Goal: Transaction & Acquisition: Download file/media

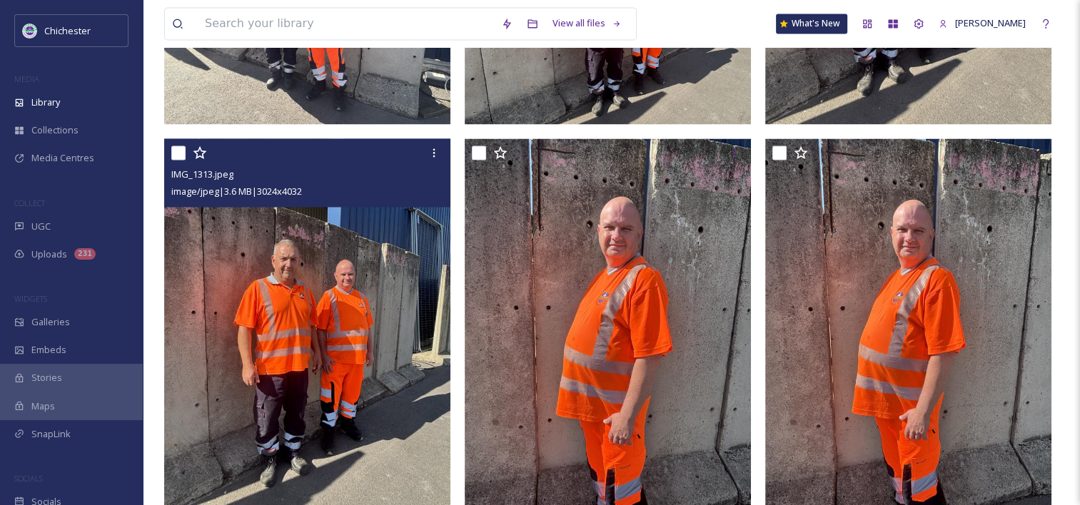
scroll to position [1999, 0]
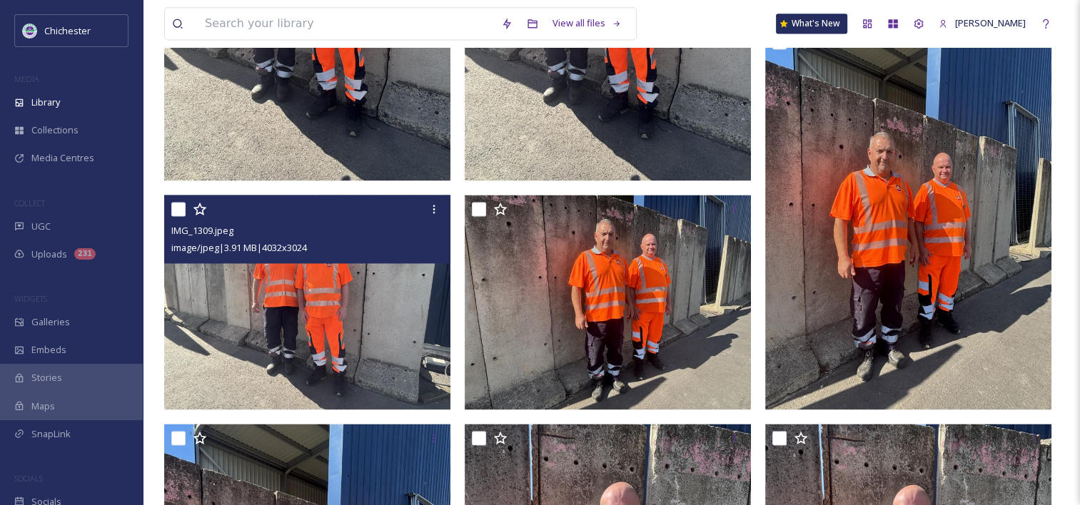
click at [390, 320] on img at bounding box center [307, 302] width 286 height 215
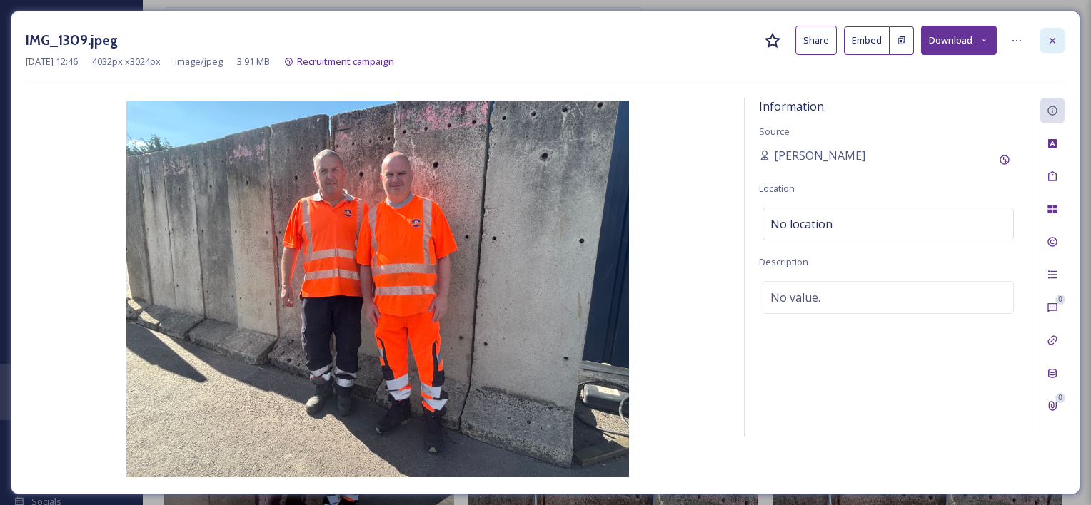
click at [1051, 41] on icon at bounding box center [1051, 40] width 11 height 11
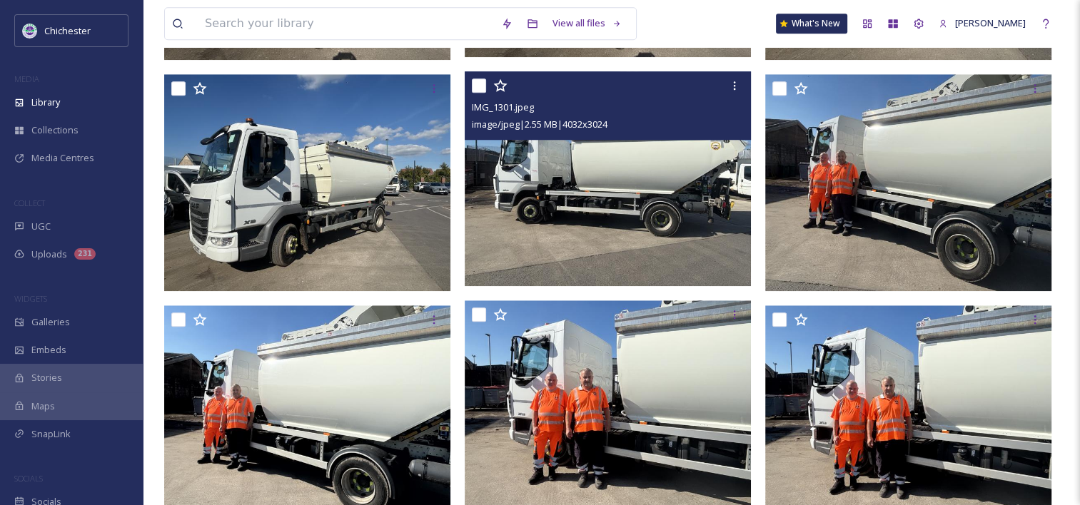
scroll to position [1285, 0]
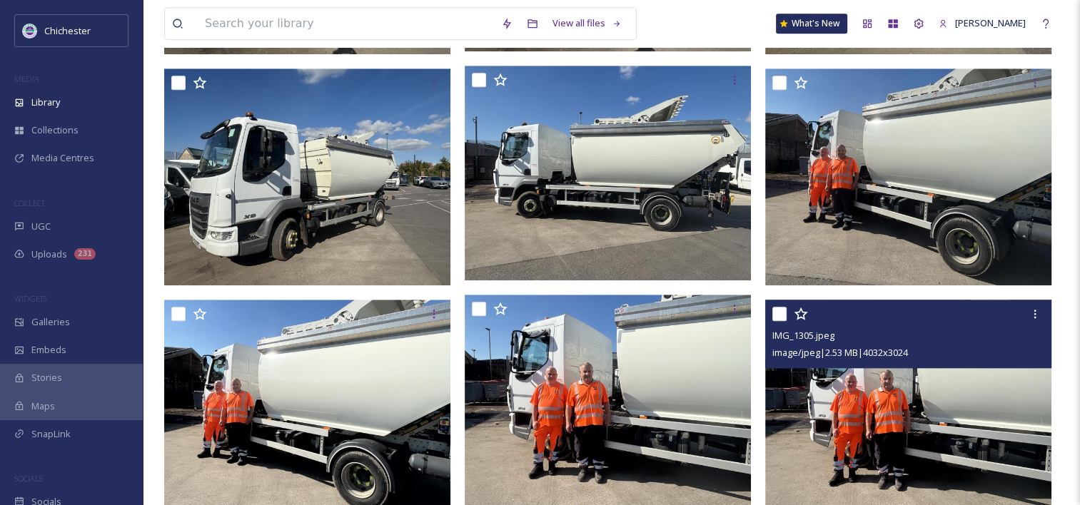
click at [845, 428] on img at bounding box center [908, 407] width 286 height 215
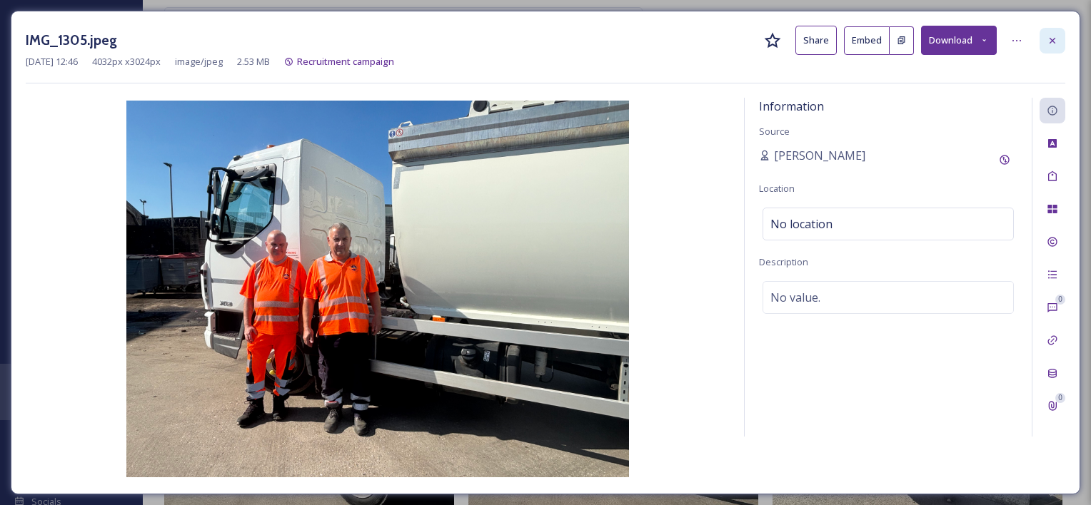
click at [1059, 46] on div at bounding box center [1052, 41] width 26 height 26
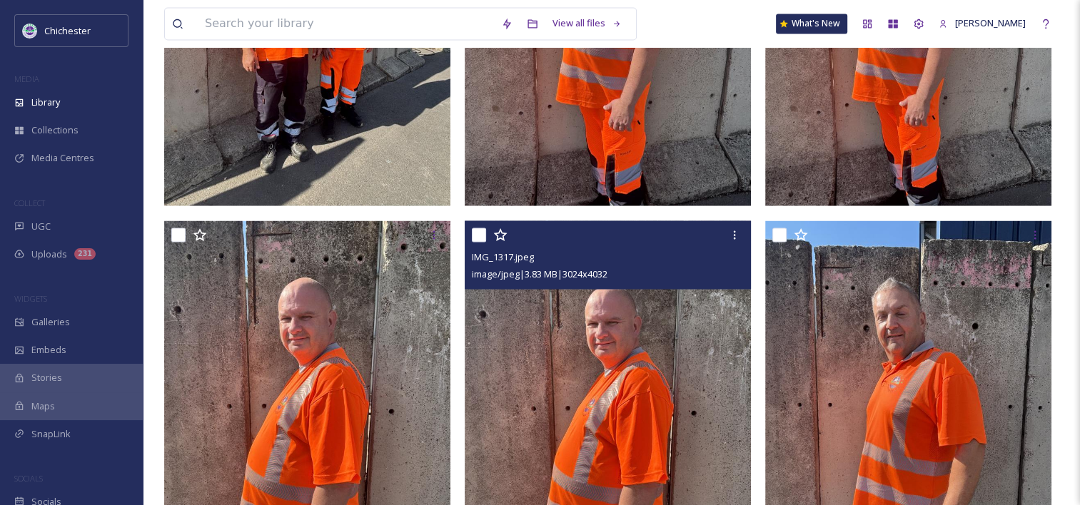
scroll to position [2641, 0]
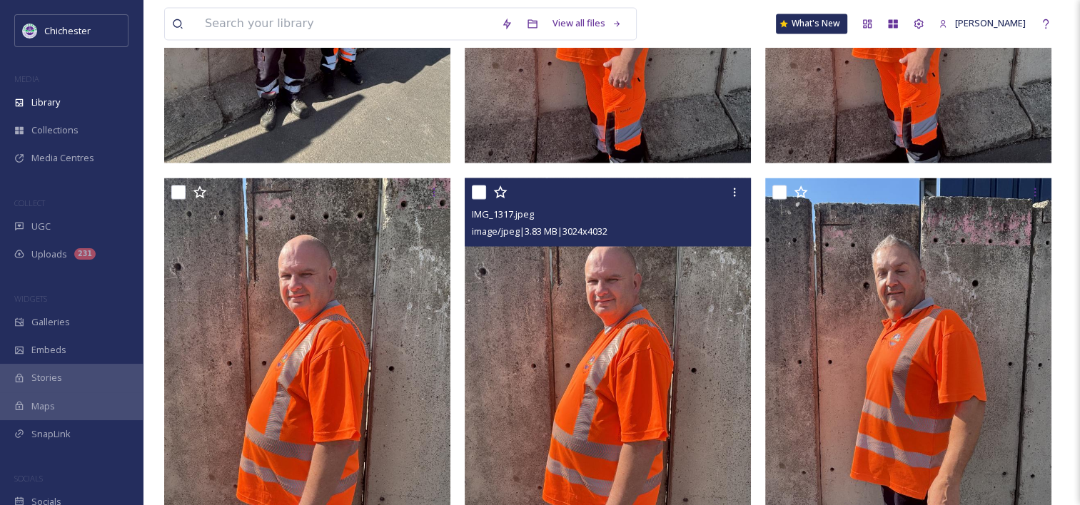
click at [625, 371] on img at bounding box center [608, 368] width 286 height 381
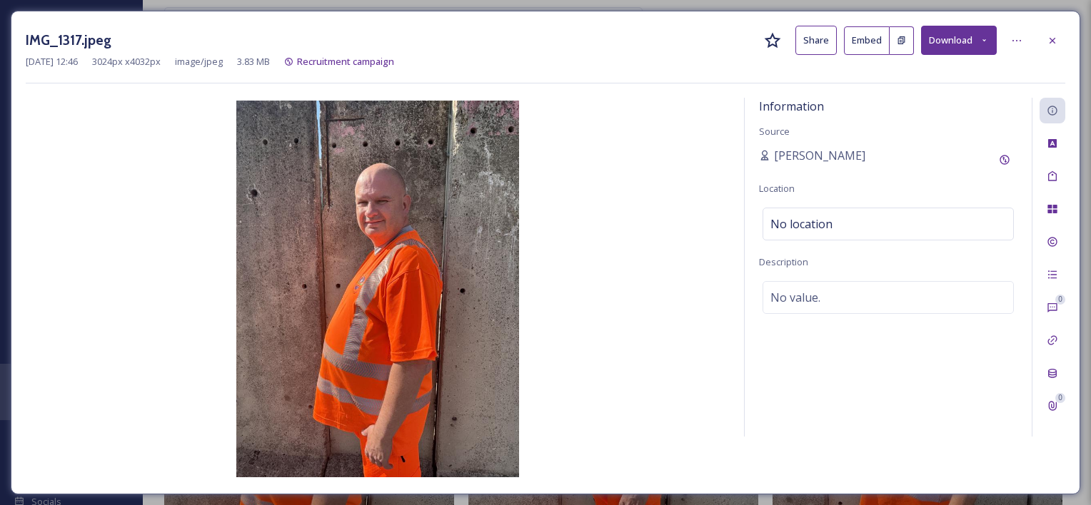
click at [951, 47] on button "Download" at bounding box center [959, 40] width 76 height 29
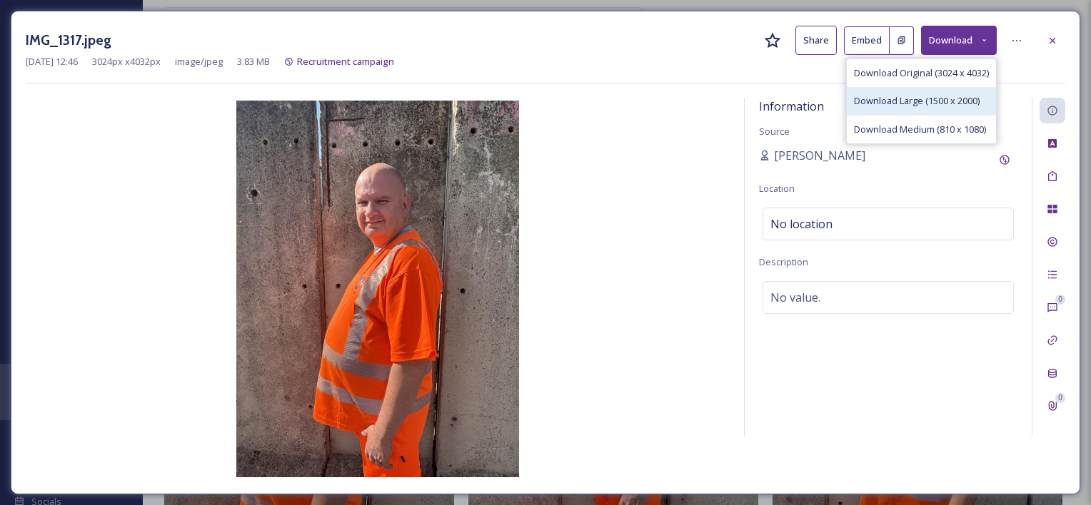
click at [919, 106] on span "Download Large (1500 x 2000)" at bounding box center [917, 101] width 126 height 14
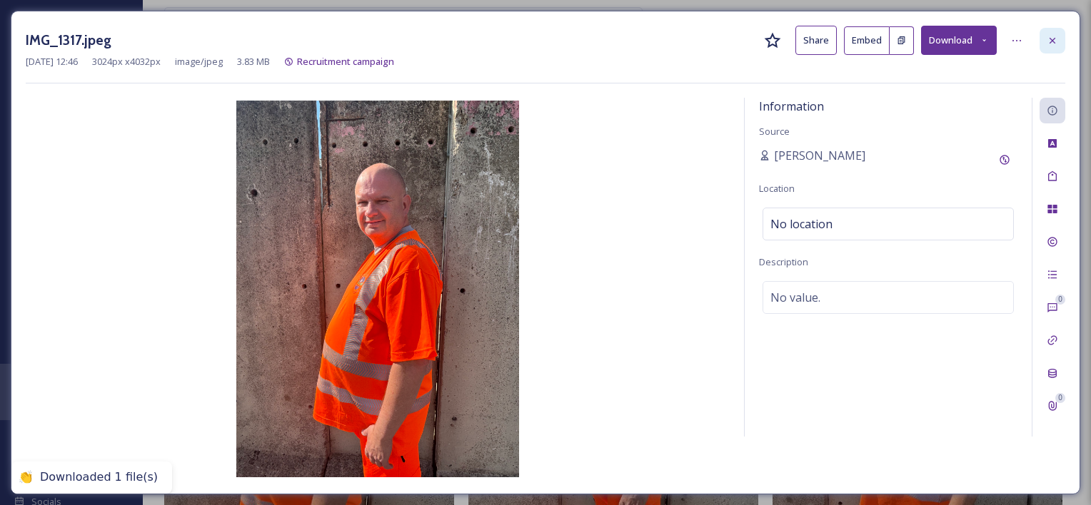
click at [1049, 39] on icon at bounding box center [1051, 40] width 11 height 11
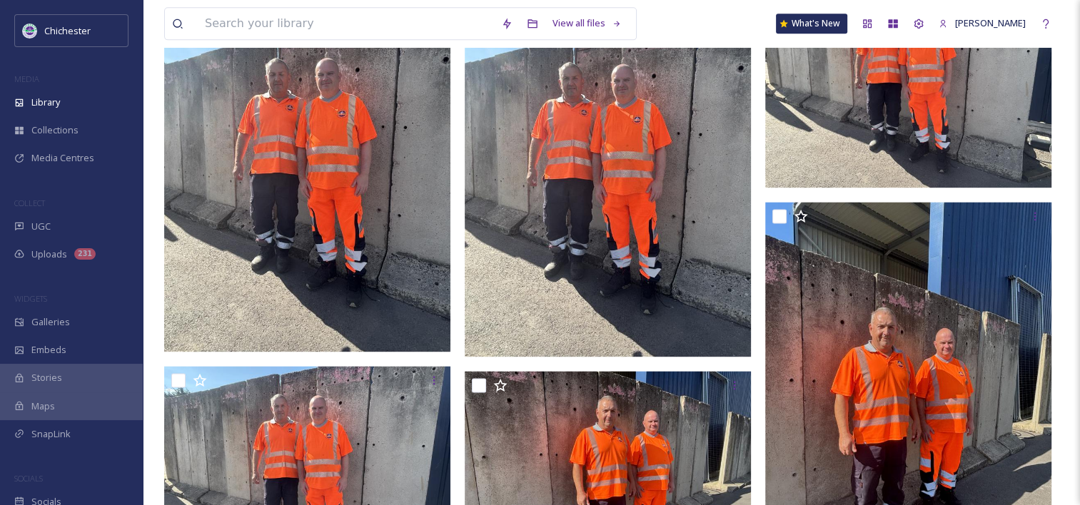
scroll to position [1784, 0]
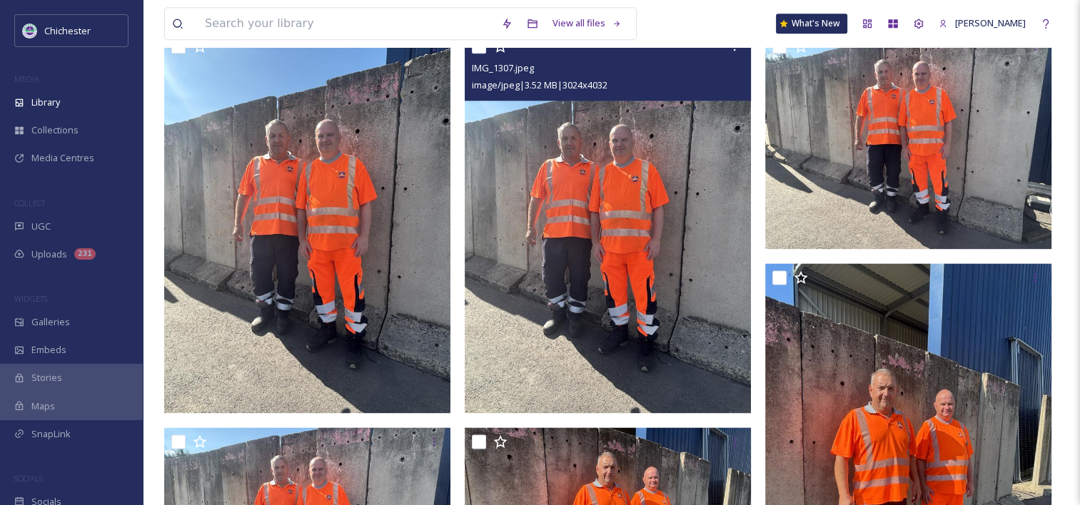
click at [612, 223] on img at bounding box center [608, 222] width 286 height 381
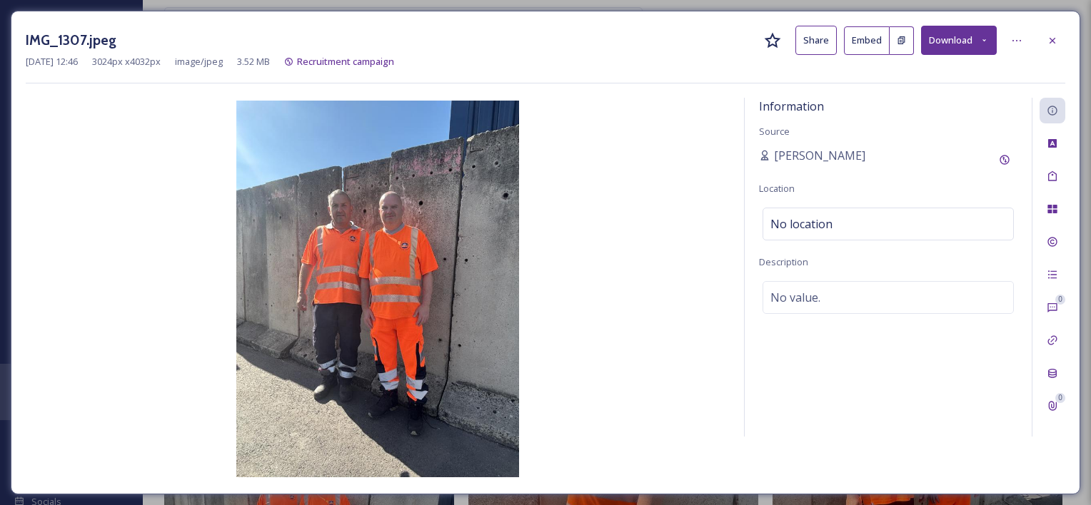
click at [984, 46] on button "Download" at bounding box center [959, 40] width 76 height 29
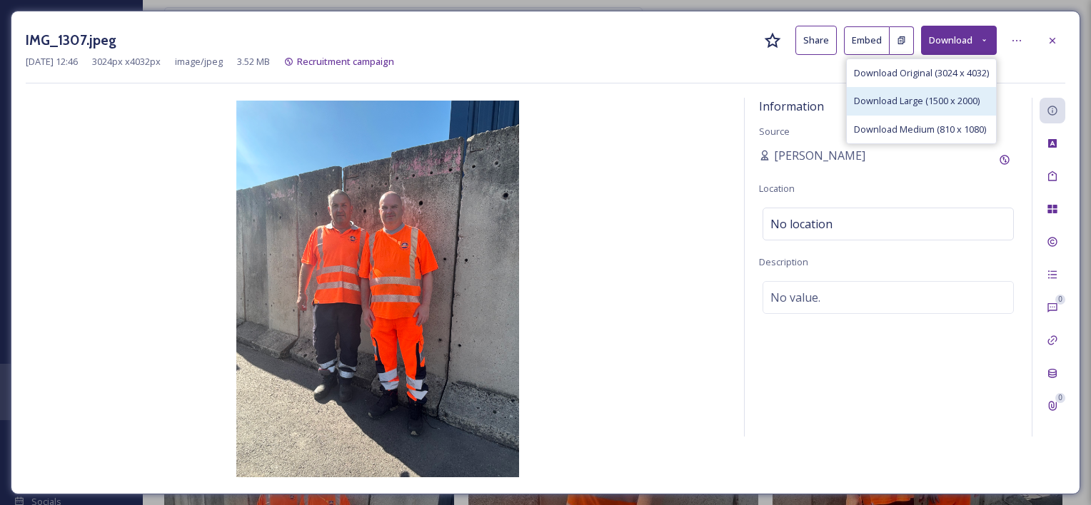
click at [936, 103] on span "Download Large (1500 x 2000)" at bounding box center [917, 101] width 126 height 14
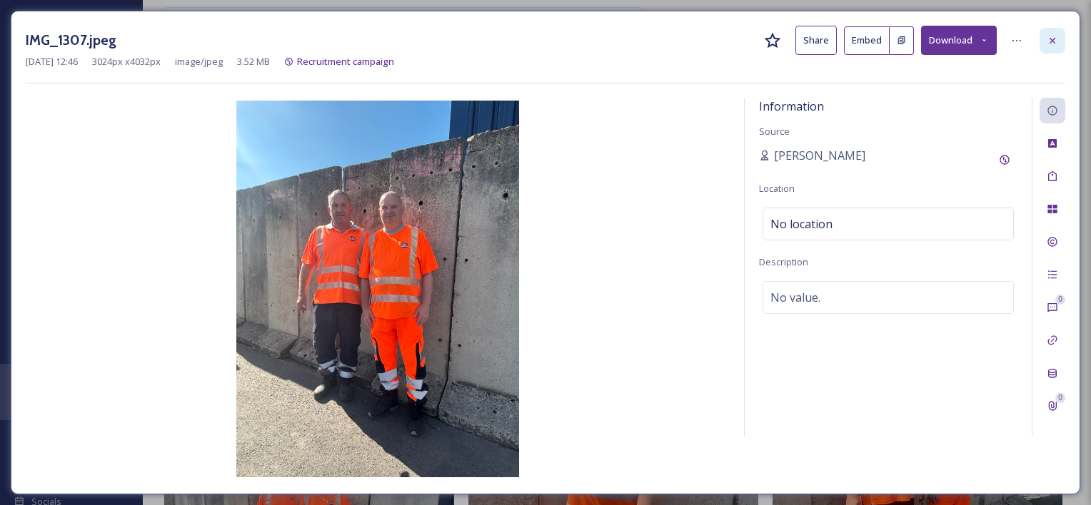
click at [1058, 47] on div at bounding box center [1052, 41] width 26 height 26
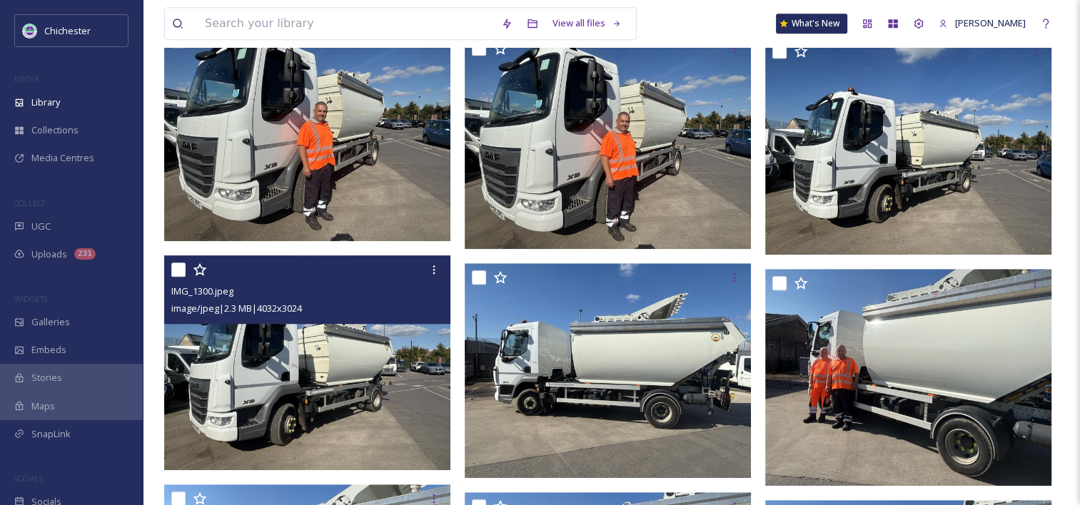
scroll to position [999, 0]
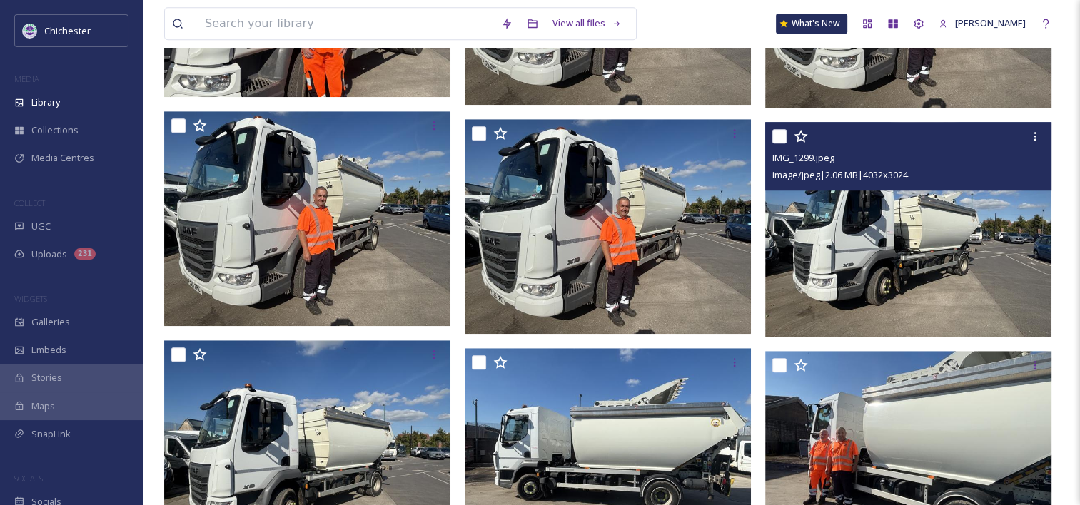
click at [825, 254] on img at bounding box center [908, 229] width 286 height 215
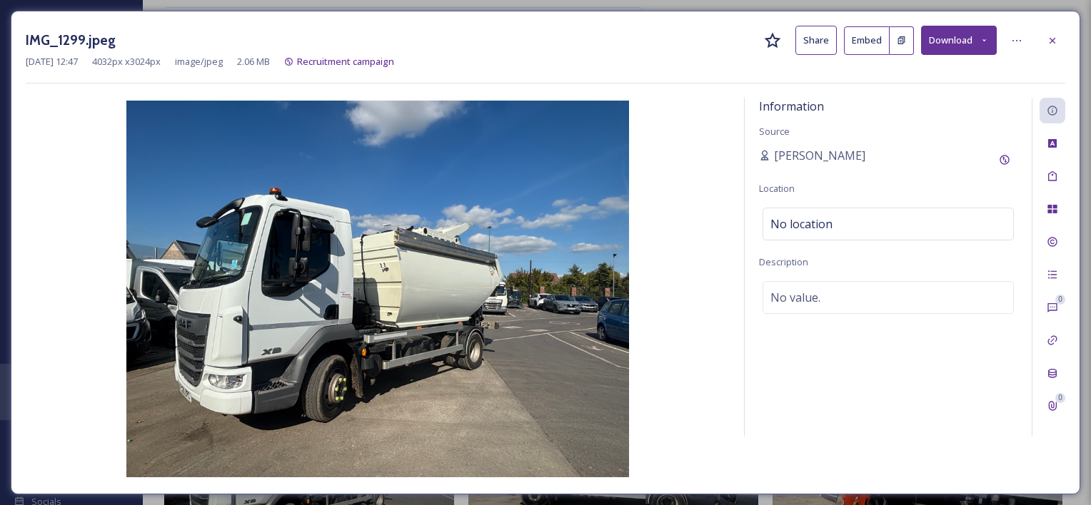
click at [958, 41] on button "Download" at bounding box center [959, 40] width 76 height 29
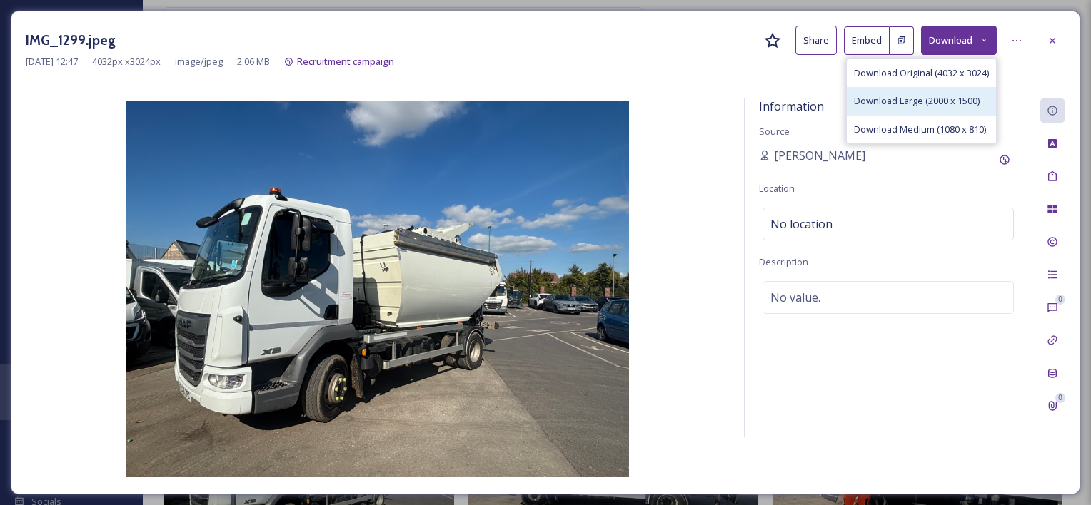
click at [934, 100] on span "Download Large (2000 x 1500)" at bounding box center [917, 101] width 126 height 14
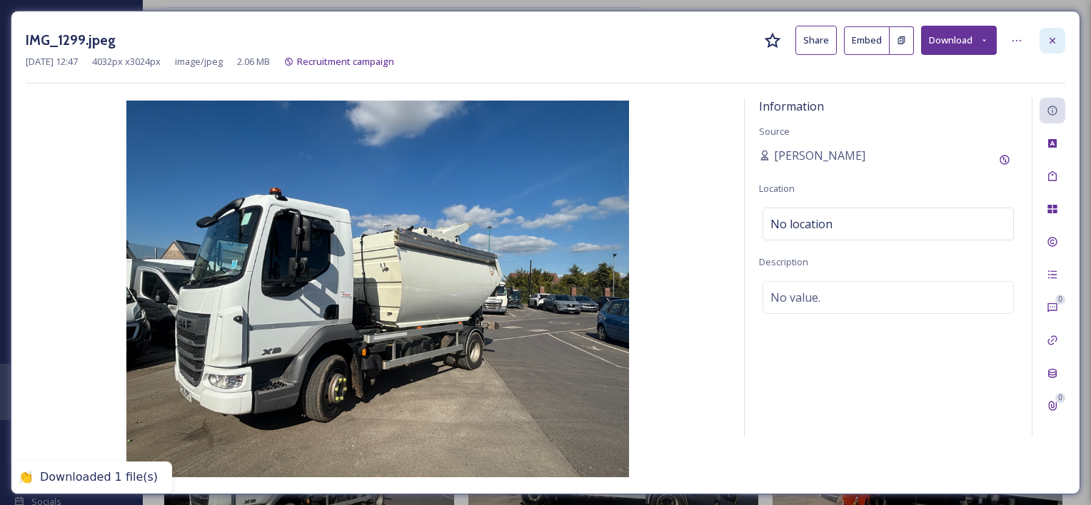
click at [1051, 43] on icon at bounding box center [1051, 40] width 11 height 11
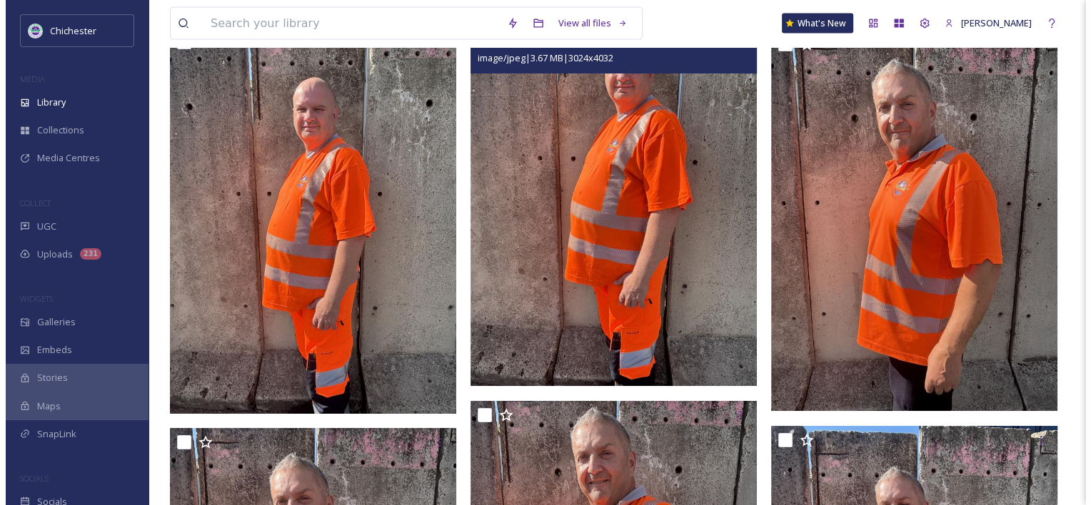
scroll to position [3569, 0]
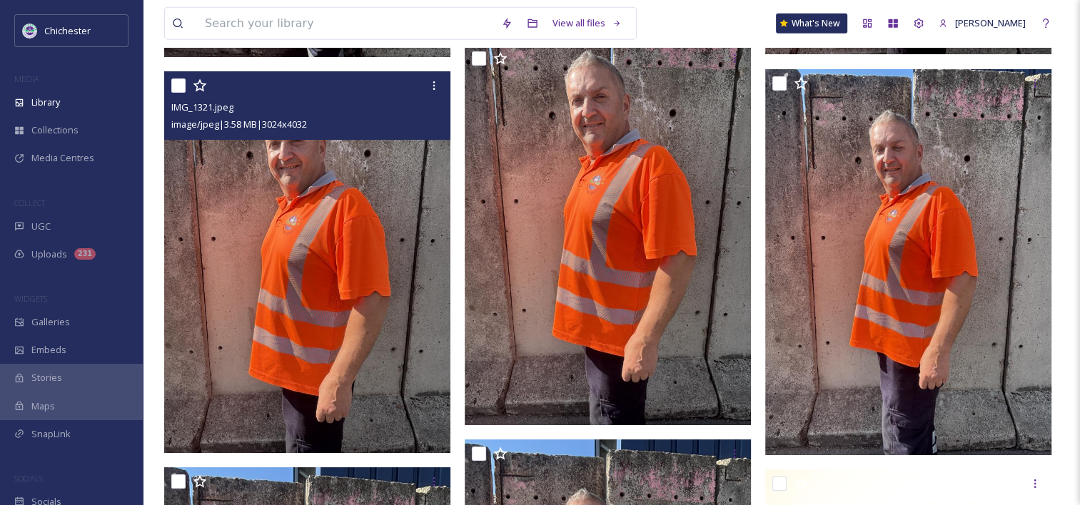
click at [313, 237] on img at bounding box center [307, 261] width 286 height 381
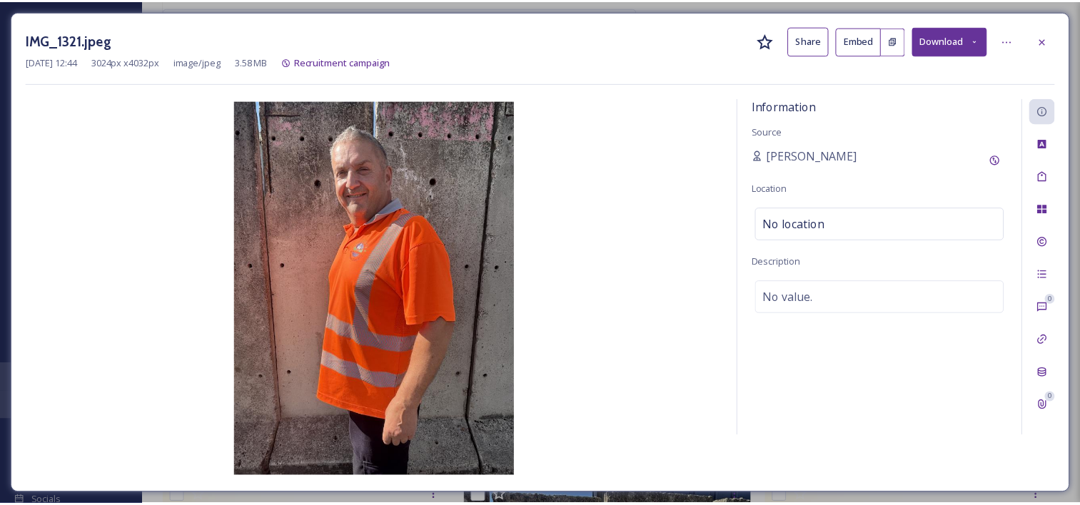
scroll to position [3579, 0]
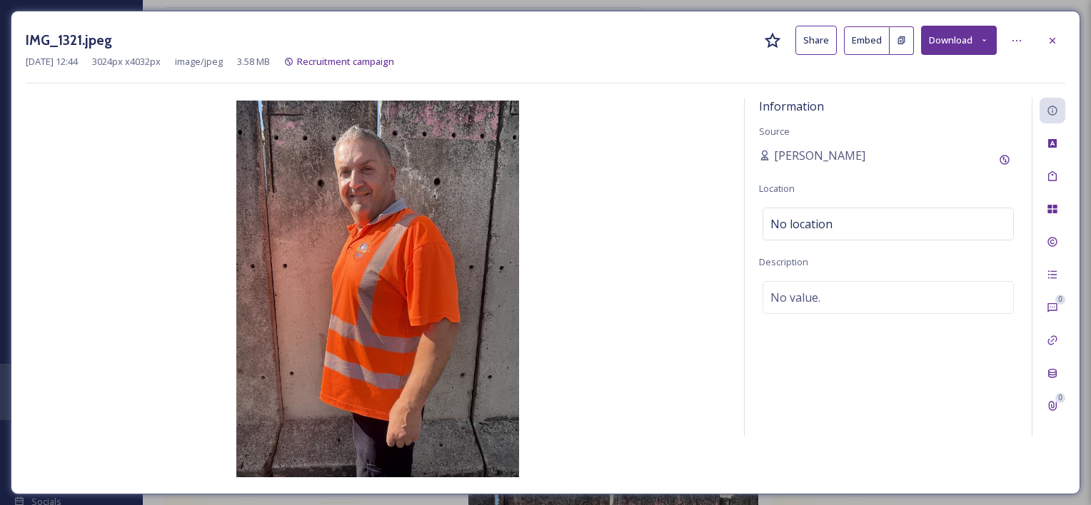
click at [946, 40] on button "Download" at bounding box center [959, 40] width 76 height 29
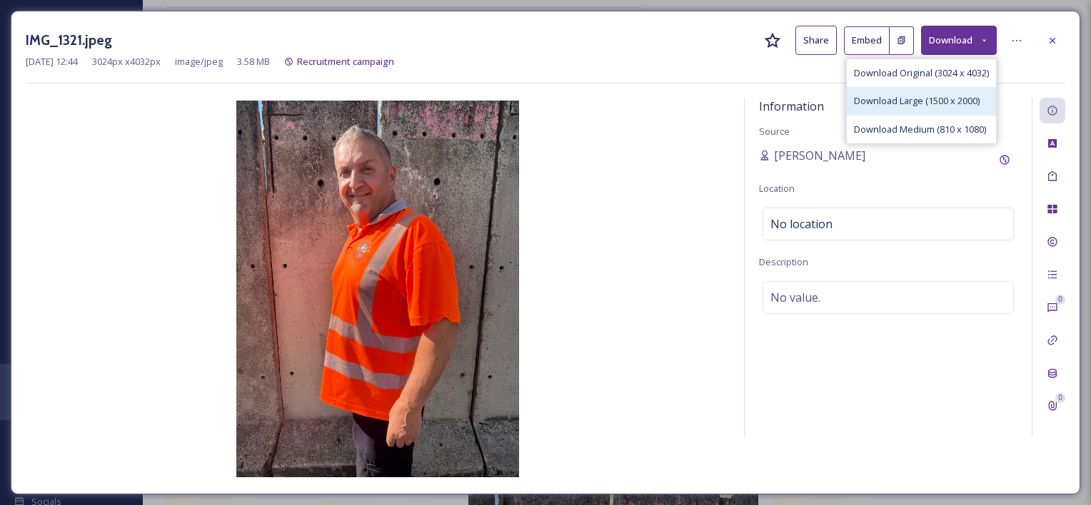
click at [928, 106] on span "Download Large (1500 x 2000)" at bounding box center [917, 101] width 126 height 14
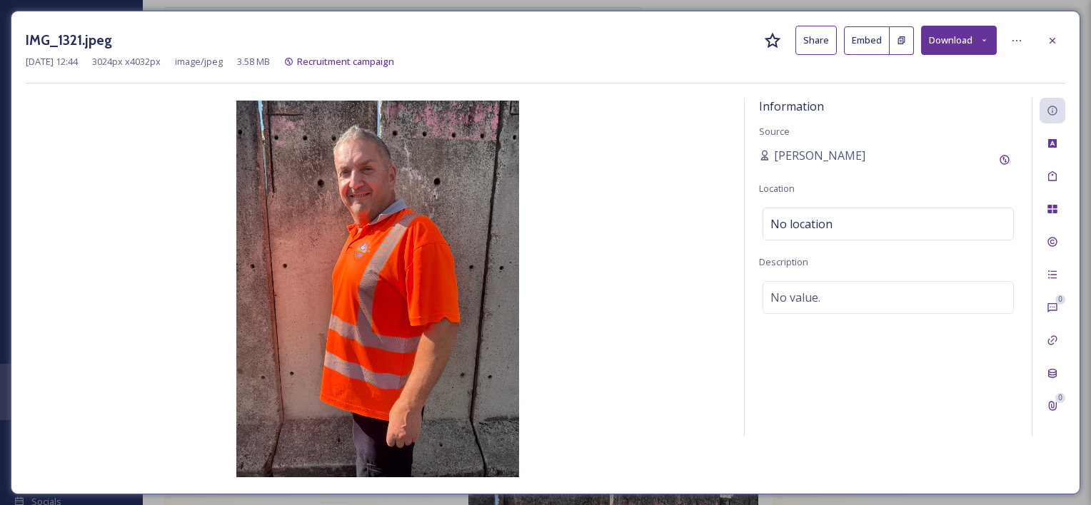
click at [677, 71] on div "IMG_1321.jpeg Share Embed Download [DATE] 12:44 3024 px x 4032 px image/jpeg 3.…" at bounding box center [545, 55] width 1039 height 58
click at [1059, 37] on div at bounding box center [1052, 41] width 26 height 26
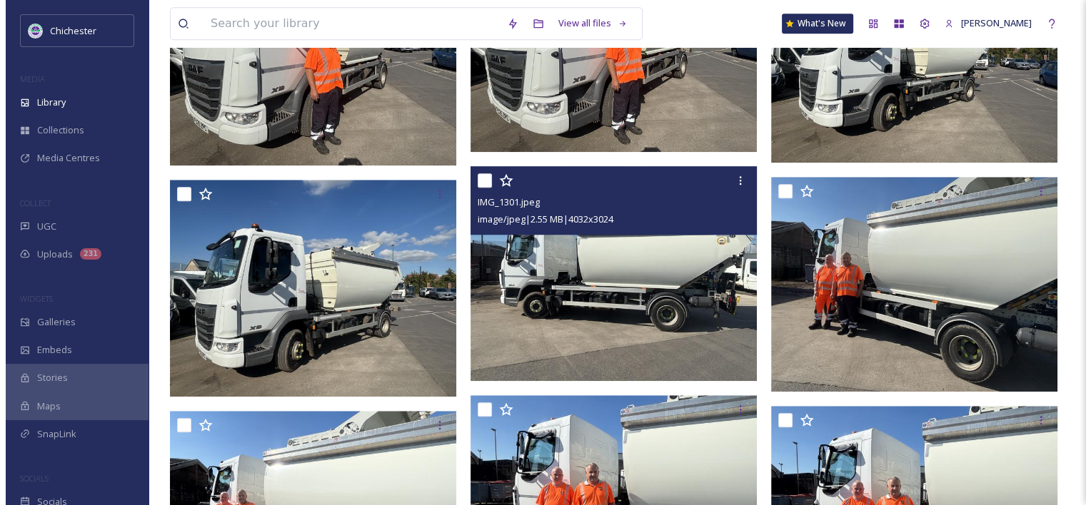
scroll to position [1213, 0]
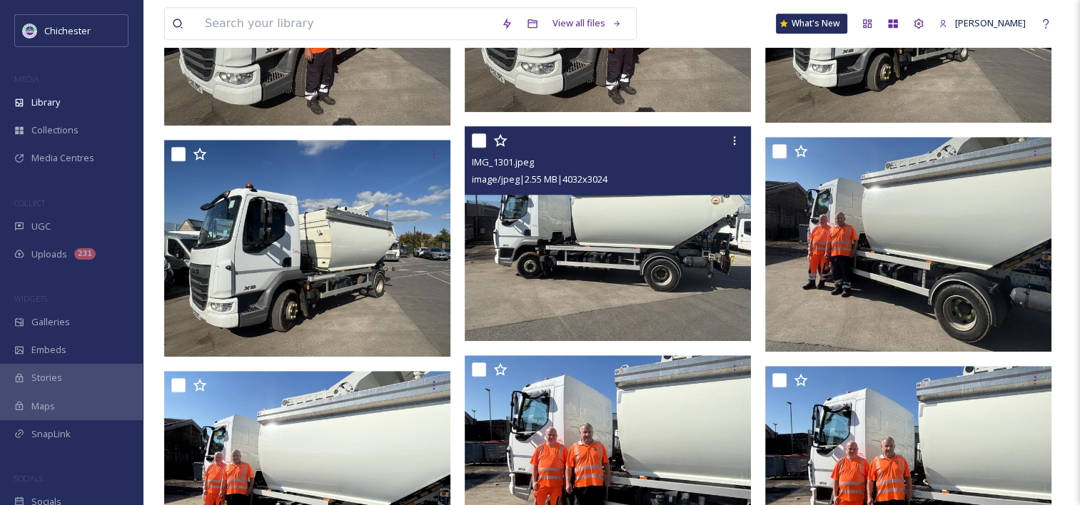
click at [622, 294] on img at bounding box center [608, 233] width 286 height 215
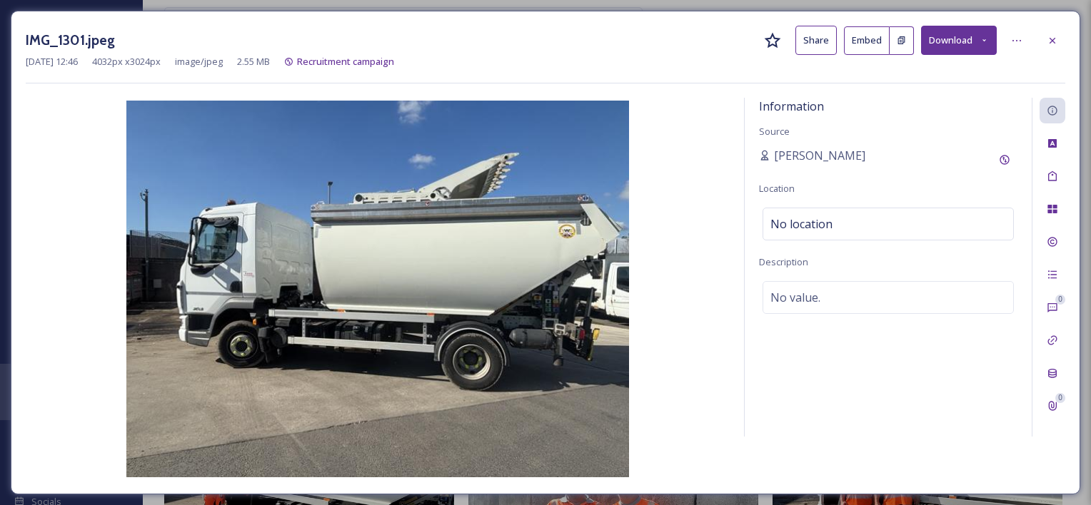
click at [984, 39] on icon at bounding box center [983, 40] width 9 height 9
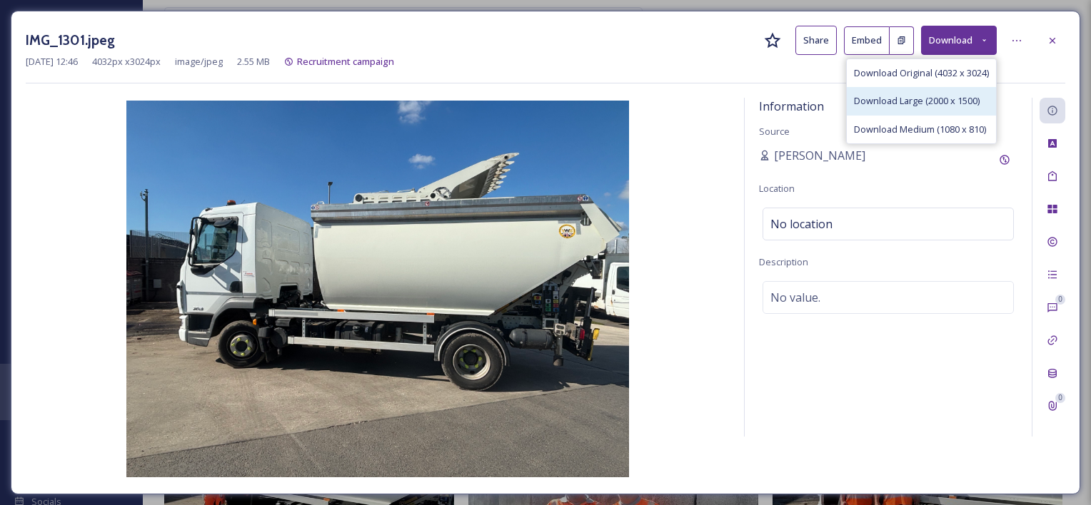
click at [936, 106] on span "Download Large (2000 x 1500)" at bounding box center [917, 101] width 126 height 14
